Goal: Find specific page/section: Find specific page/section

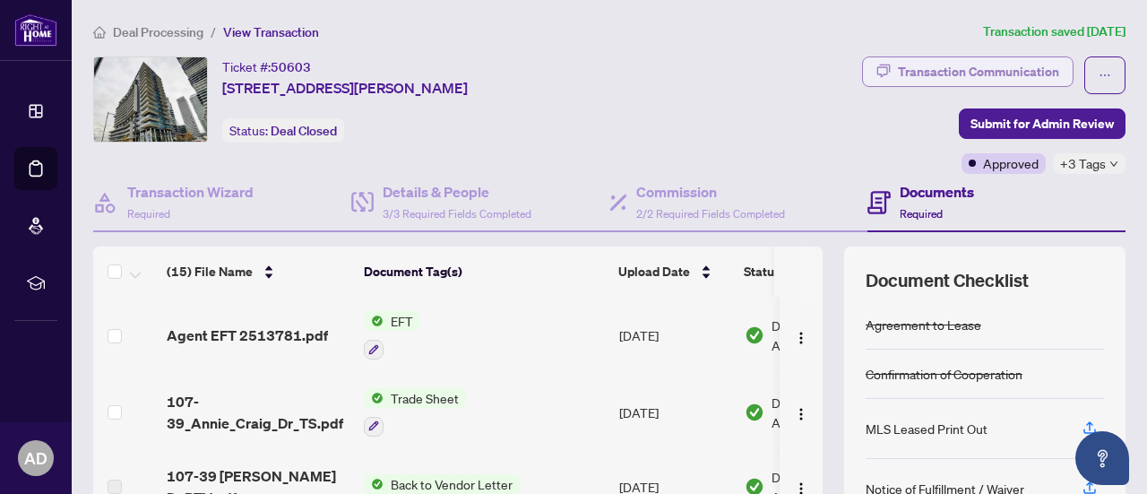
click at [973, 67] on div "Transaction Communication" at bounding box center [978, 71] width 161 height 29
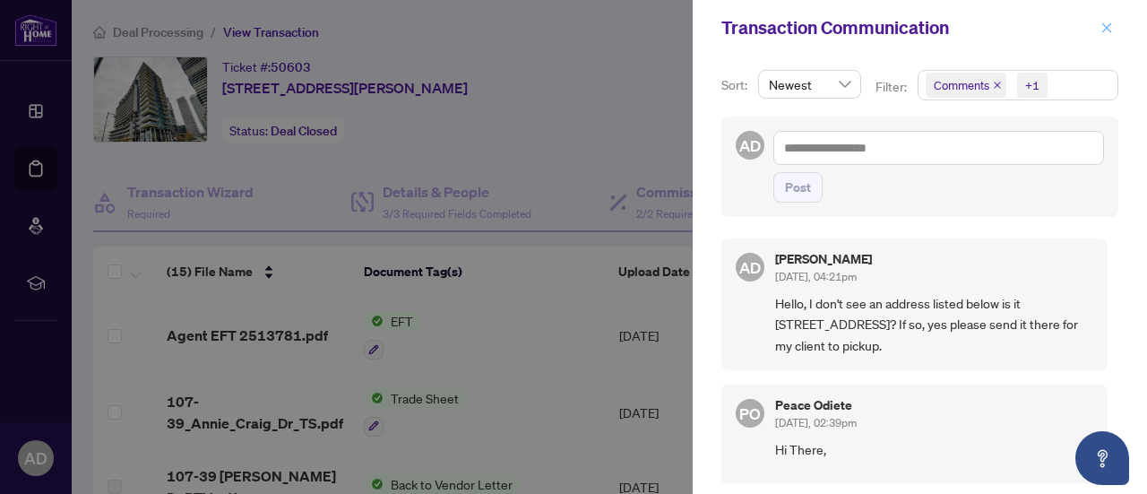
click at [1111, 31] on icon "close" at bounding box center [1107, 27] width 10 height 10
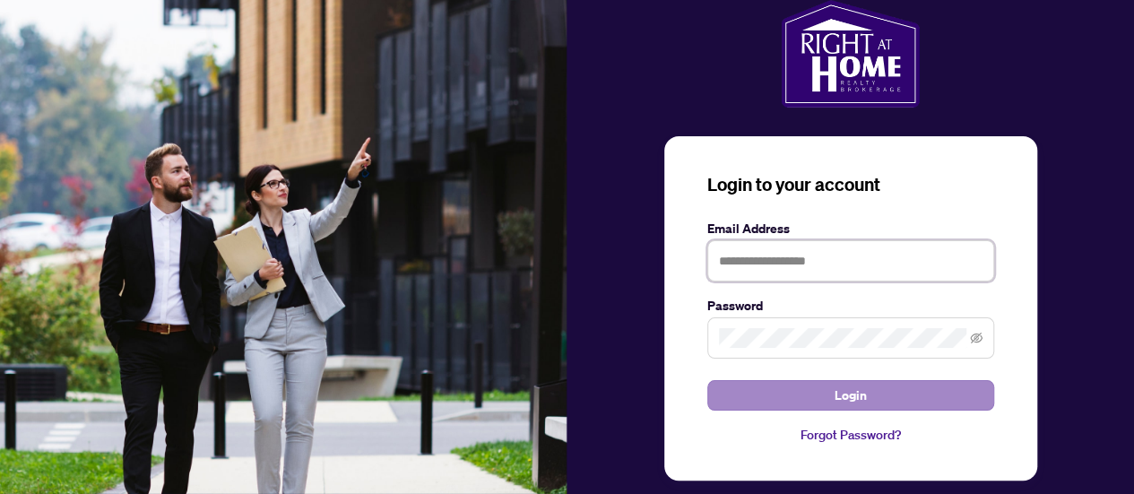
type input "**********"
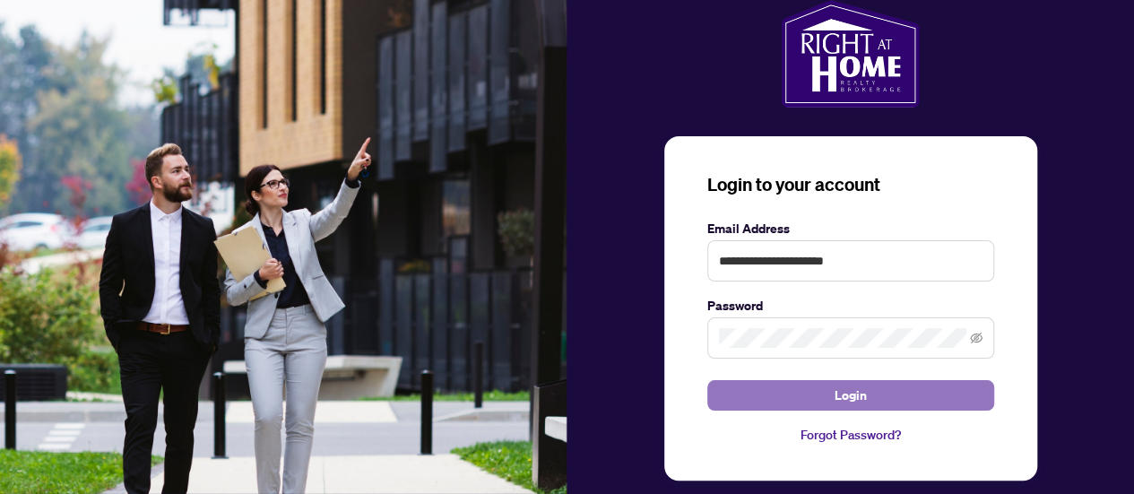
click at [813, 394] on button "Login" at bounding box center [850, 395] width 287 height 30
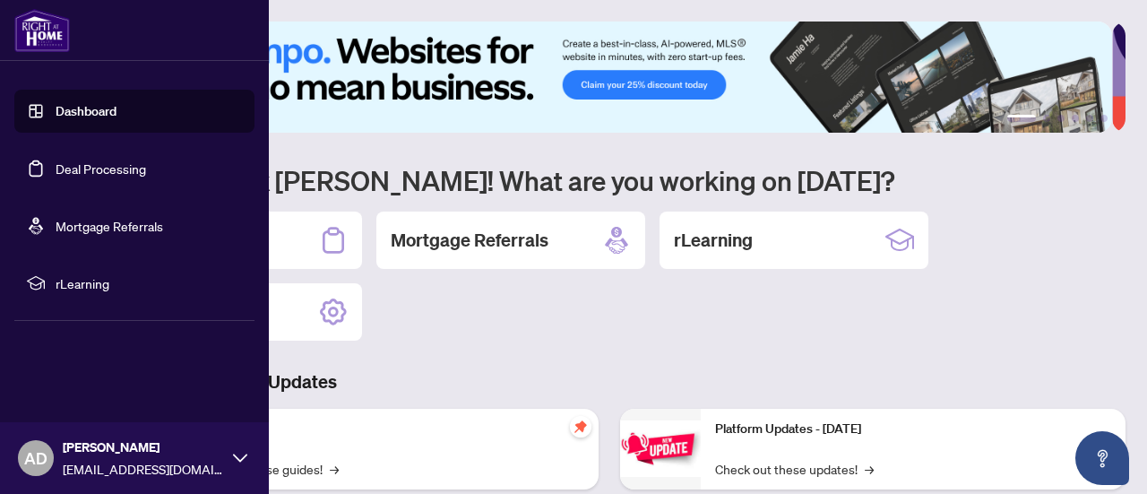
click at [91, 174] on link "Deal Processing" at bounding box center [101, 168] width 91 height 16
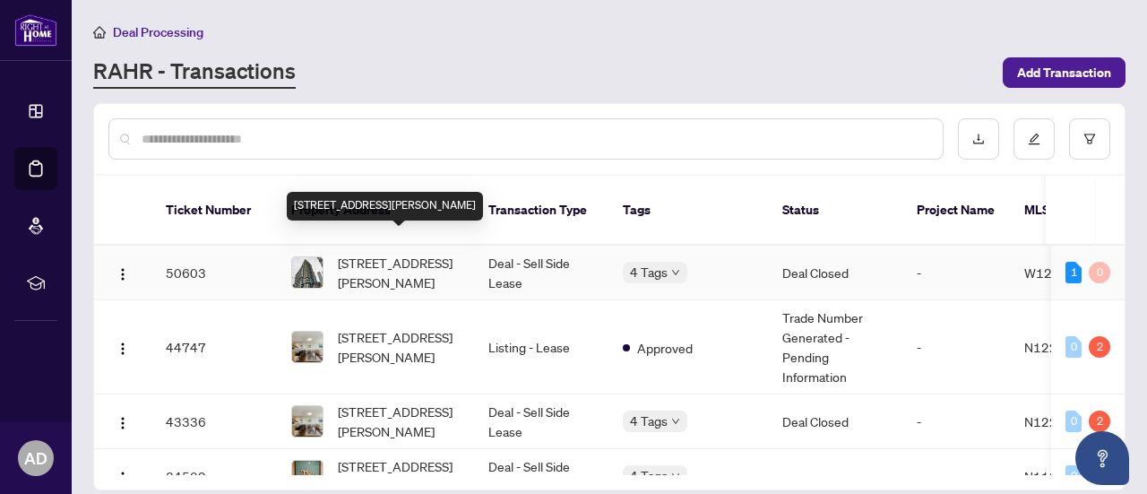
click at [414, 254] on span "[STREET_ADDRESS][PERSON_NAME]" at bounding box center [399, 272] width 122 height 39
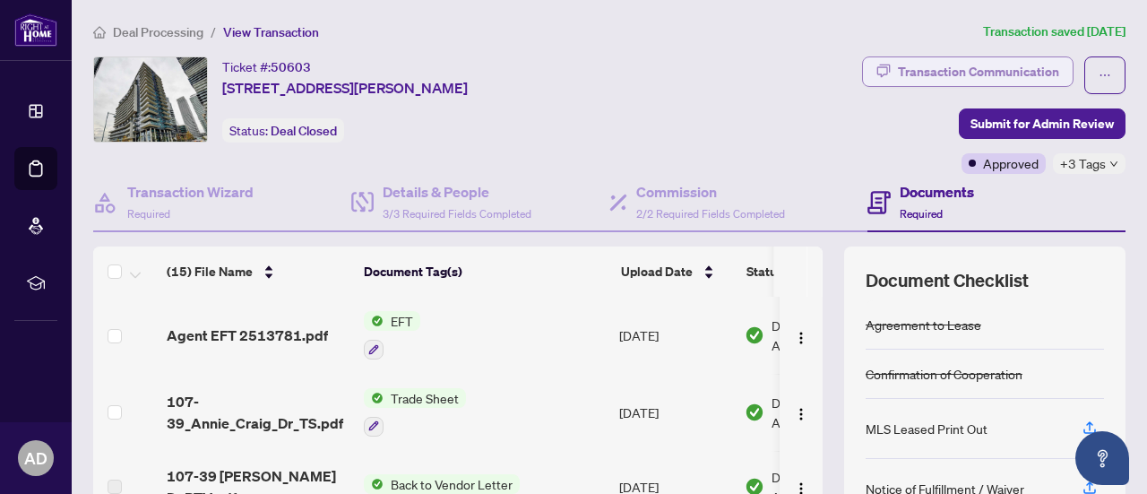
click at [916, 68] on div "Transaction Communication" at bounding box center [978, 71] width 161 height 29
